Goal: Find specific page/section: Find specific page/section

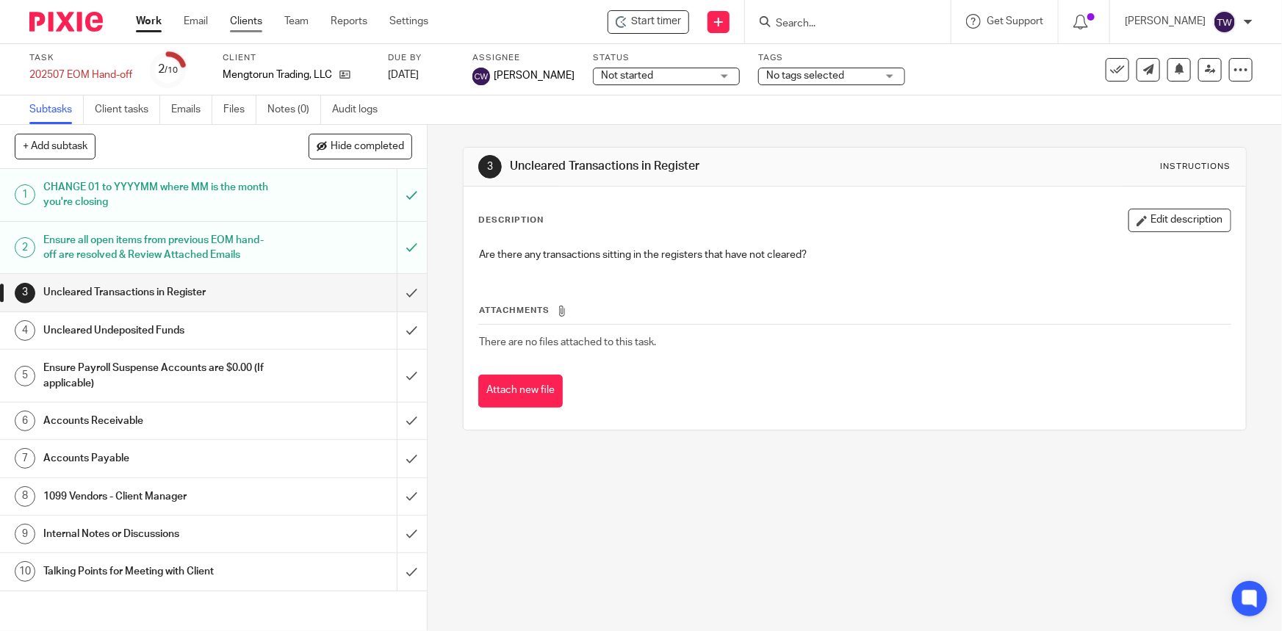
click at [250, 20] on link "Clients" at bounding box center [246, 21] width 32 height 15
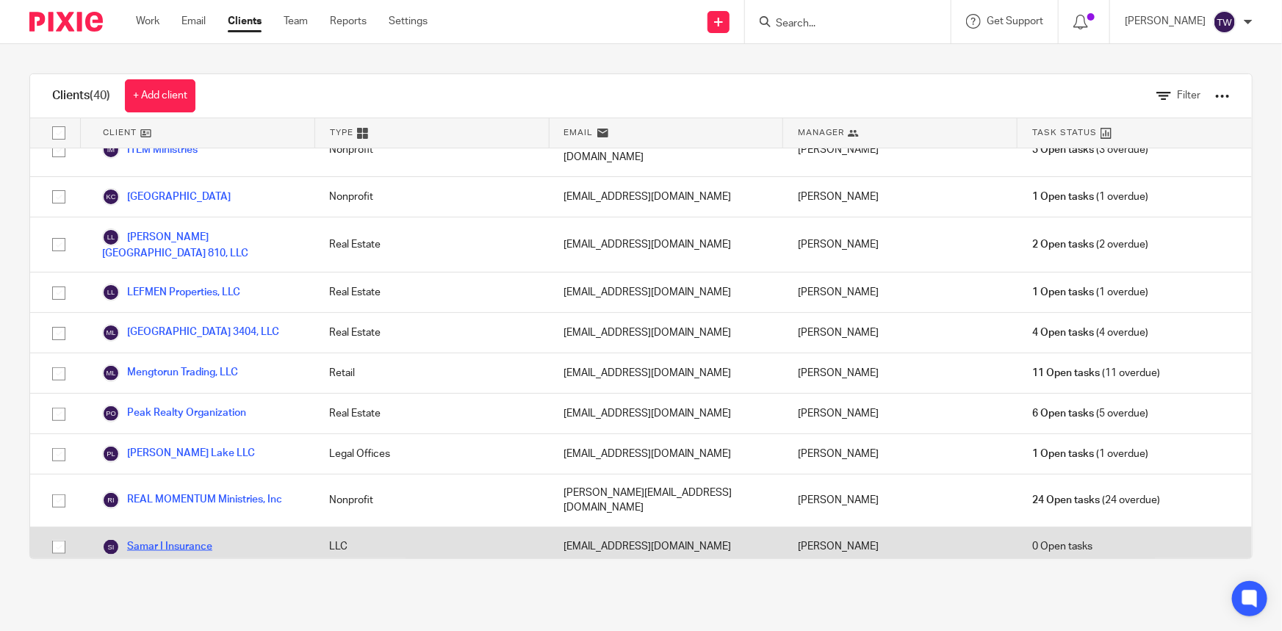
scroll to position [1002, 0]
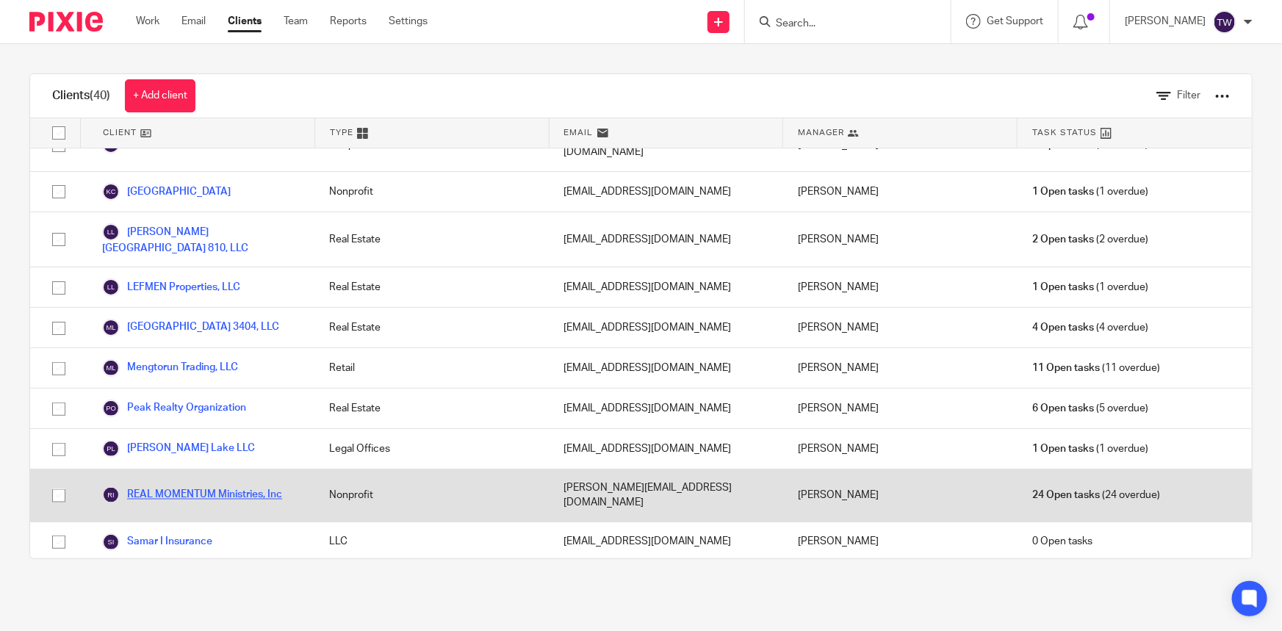
click at [193, 487] on link "REAL MOMENTUM Ministries, Inc" at bounding box center [192, 496] width 180 height 18
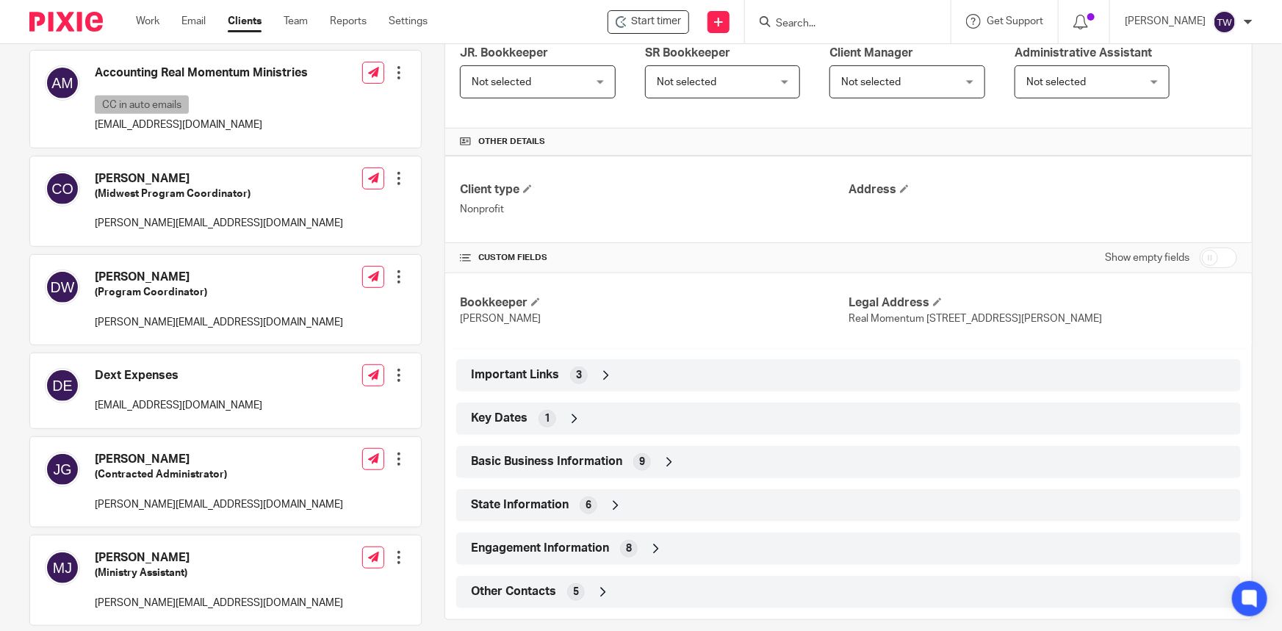
scroll to position [267, 0]
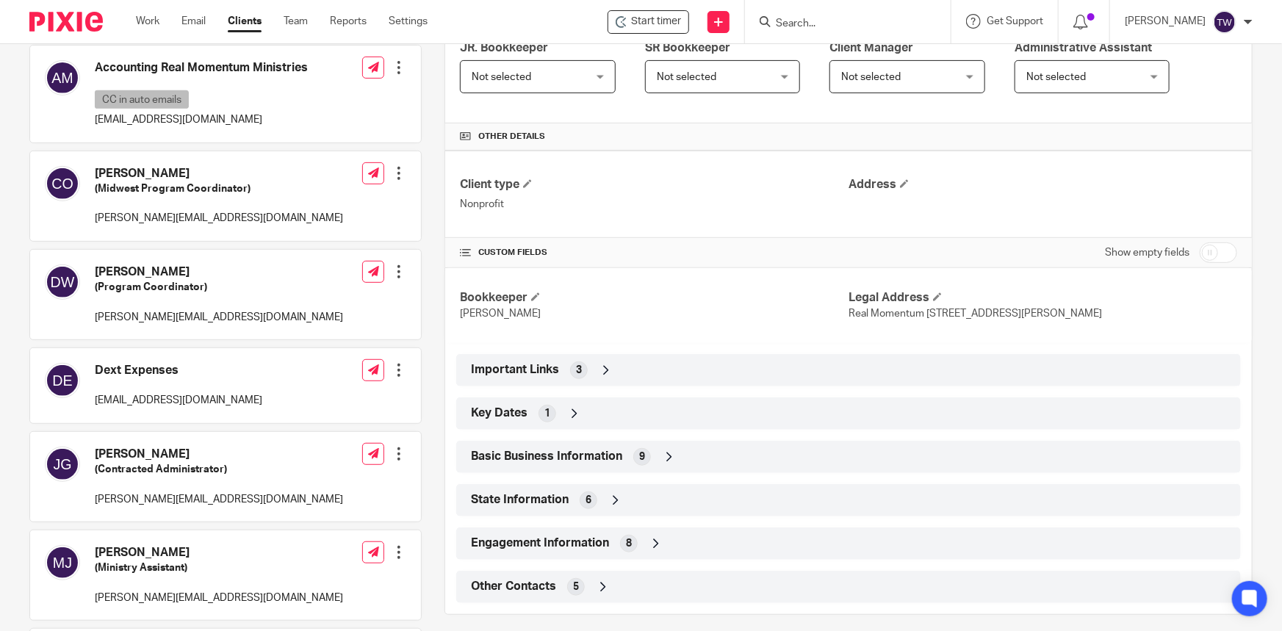
click at [603, 374] on icon at bounding box center [606, 370] width 15 height 15
